Goal: Information Seeking & Learning: Learn about a topic

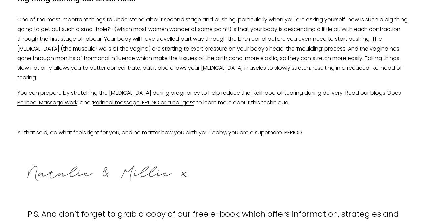
scroll to position [1156, 0]
click at [122, 99] on p "You can prepare by stretching the perineum during pregnancy to help reduce the …" at bounding box center [213, 99] width 392 height 20
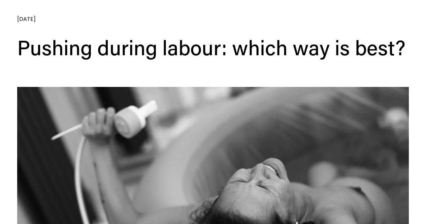
scroll to position [0, 0]
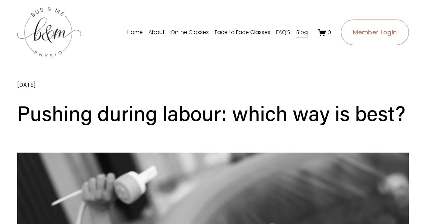
click at [151, 28] on link "About" at bounding box center [156, 32] width 16 height 11
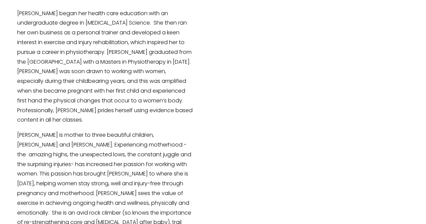
scroll to position [375, 0]
